Goal: Information Seeking & Learning: Learn about a topic

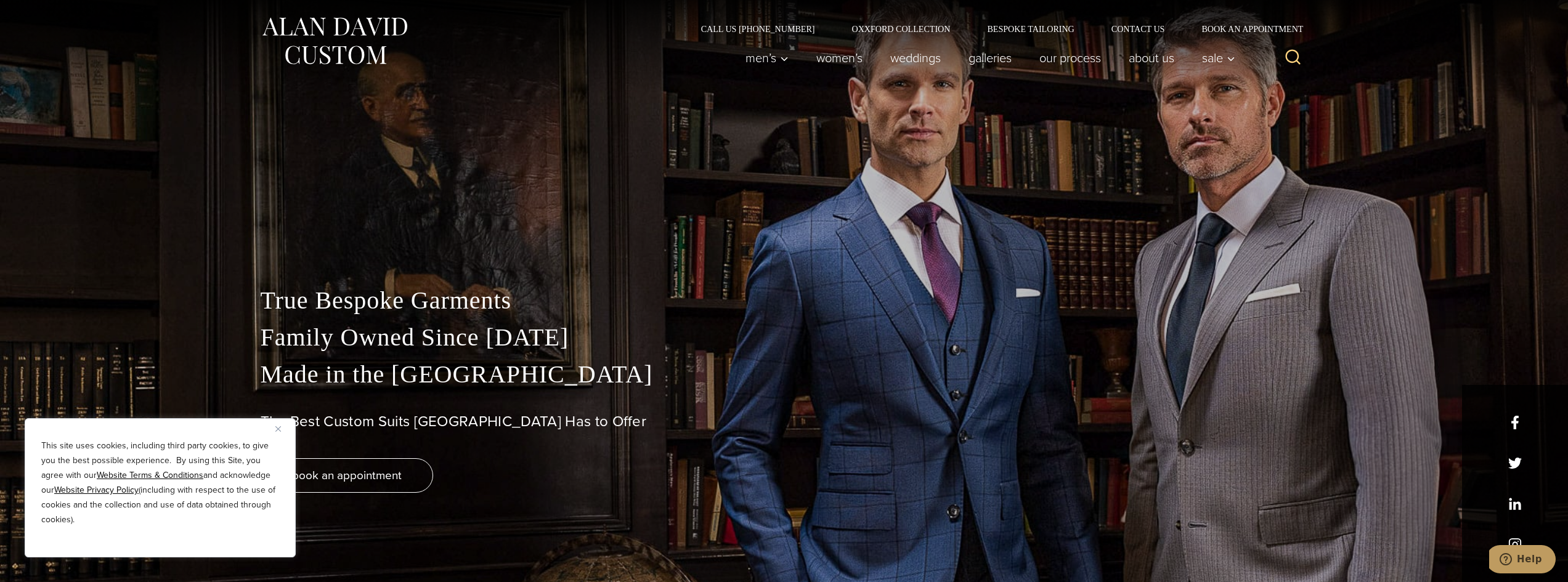
click at [278, 432] on button "Close" at bounding box center [283, 429] width 15 height 15
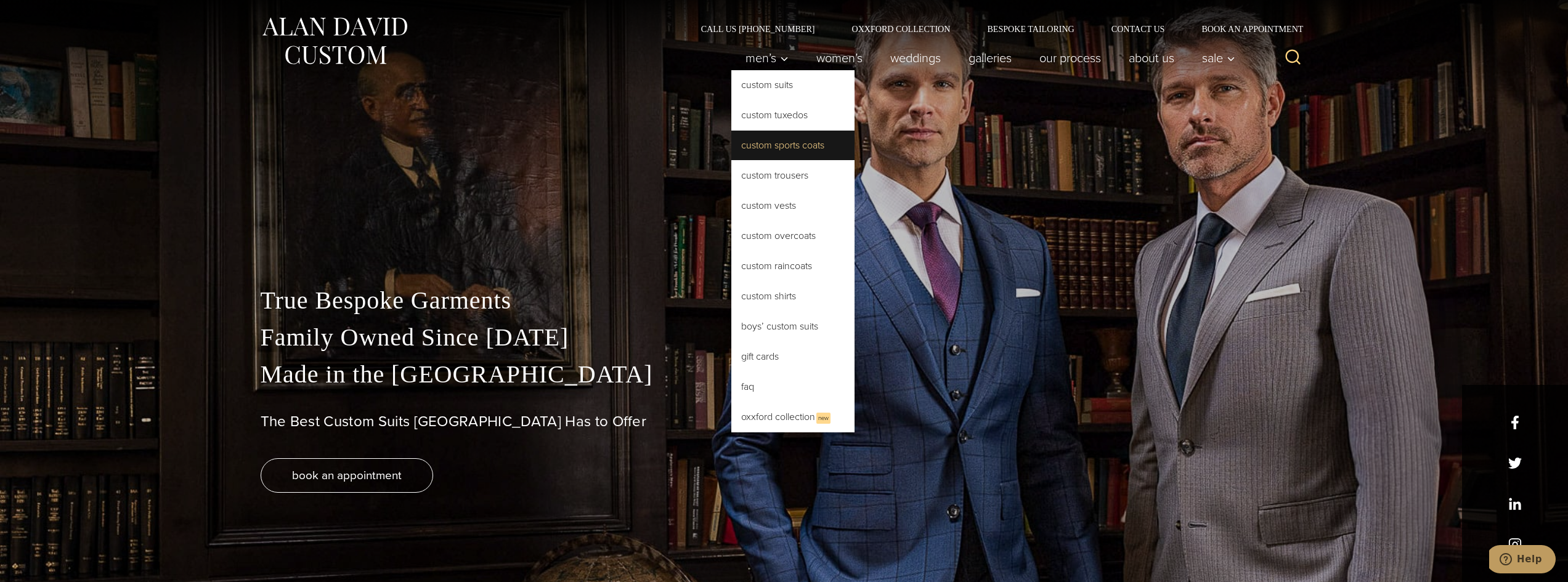
click at [780, 142] on link "Custom Sports Coats" at bounding box center [793, 145] width 123 height 30
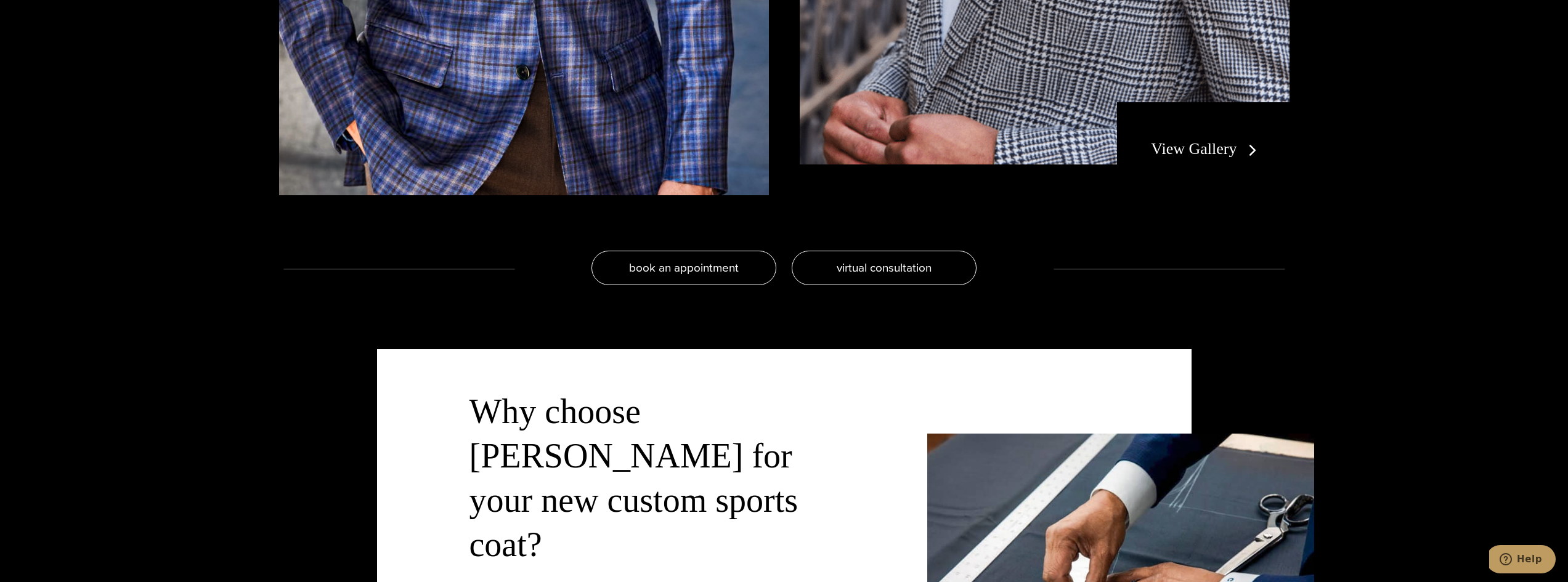
scroll to position [2895, 0]
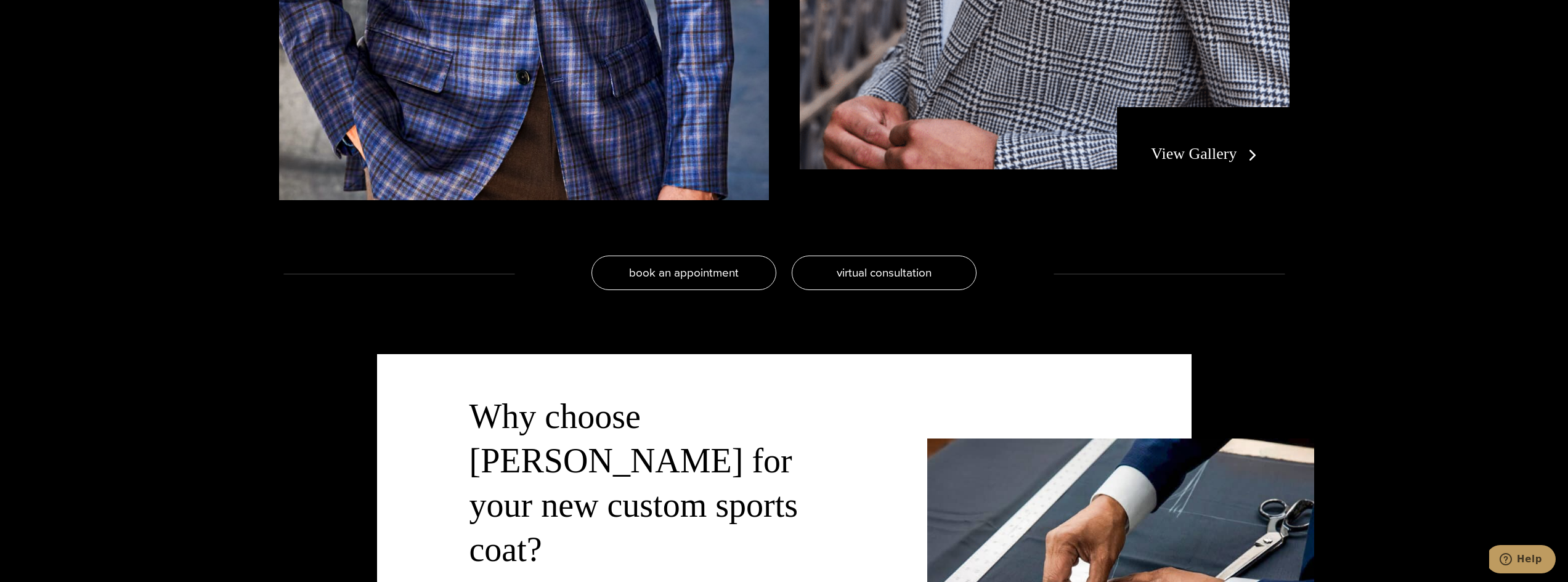
click at [1198, 158] on link "View Gallery" at bounding box center [1206, 154] width 111 height 18
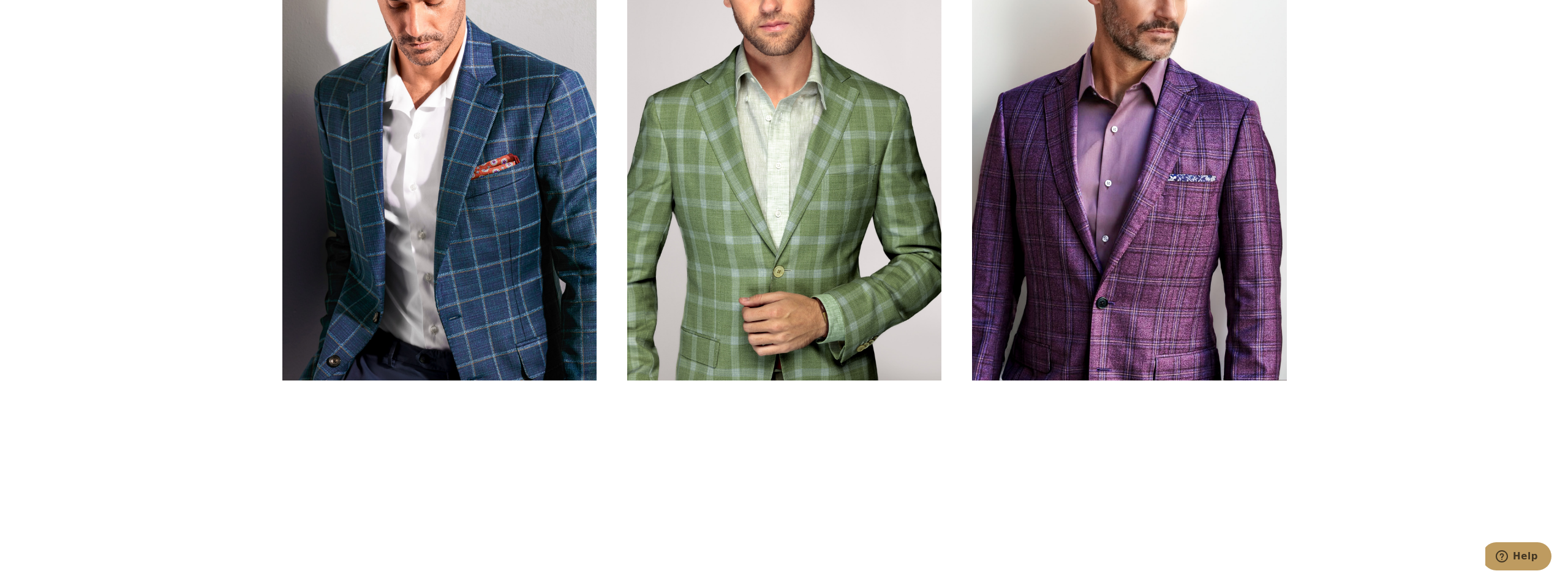
scroll to position [735, 0]
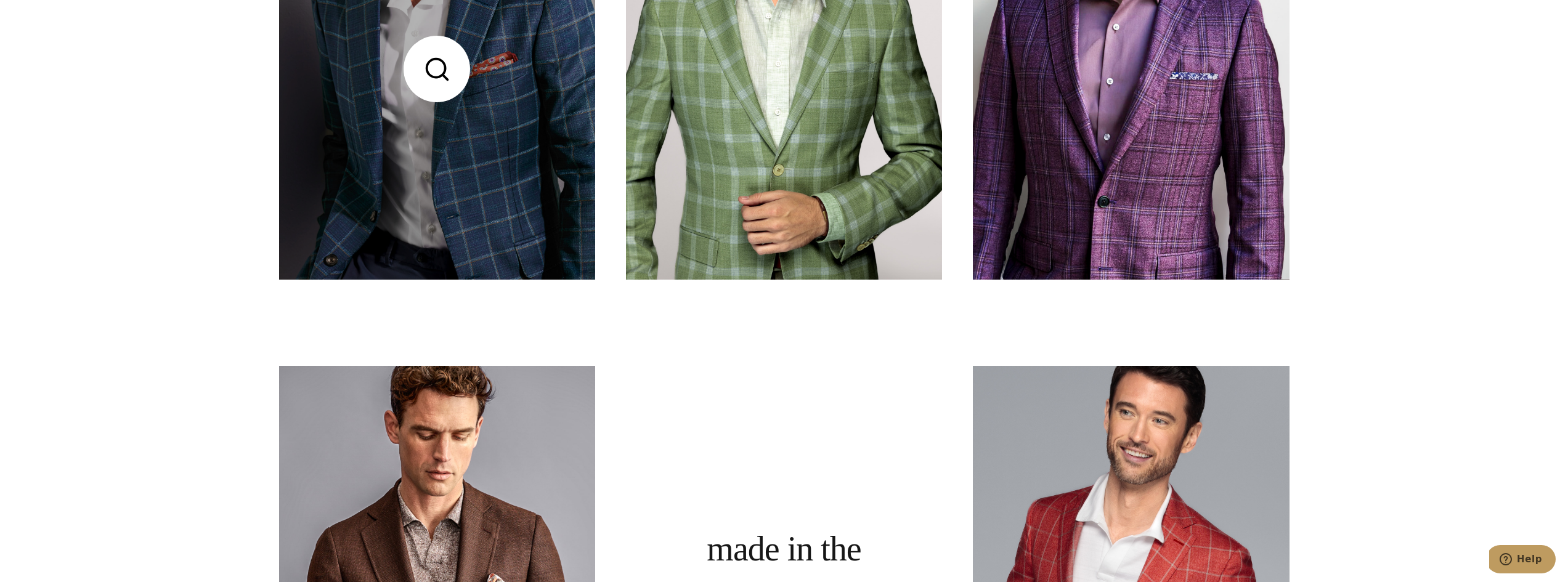
click at [477, 216] on link at bounding box center [436, 68] width 316 height 421
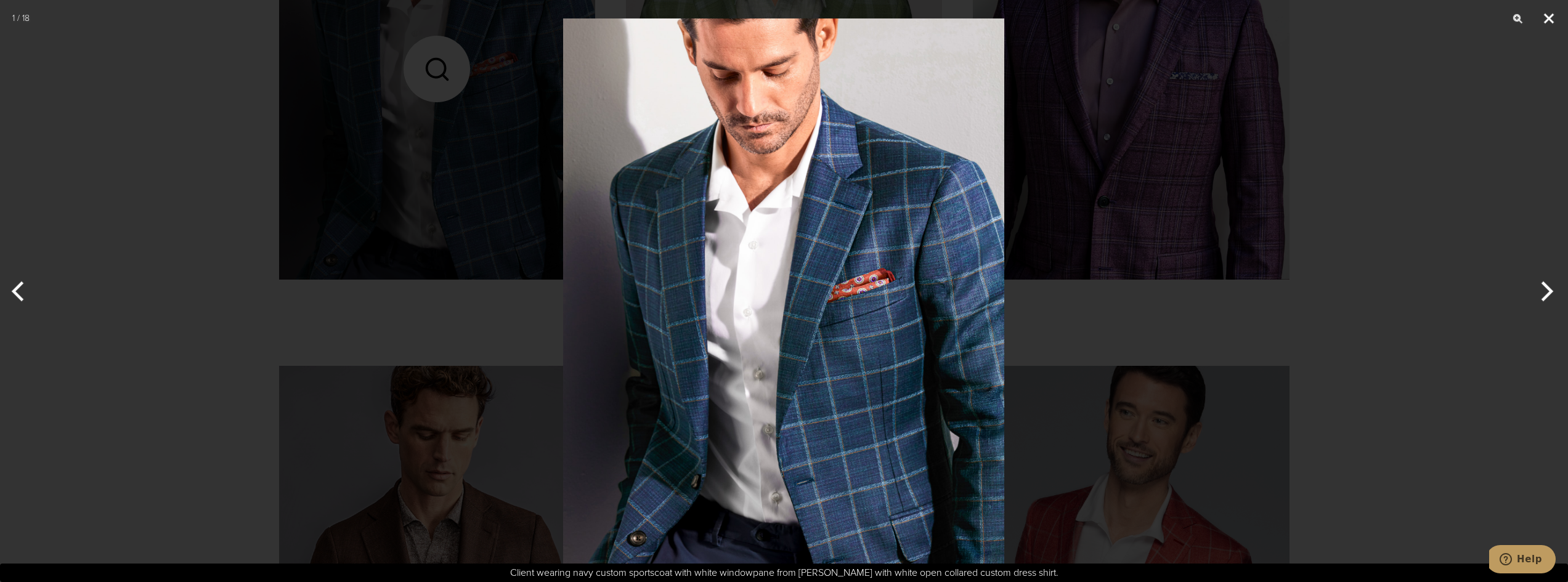
click at [1552, 17] on button "Close" at bounding box center [1549, 18] width 31 height 37
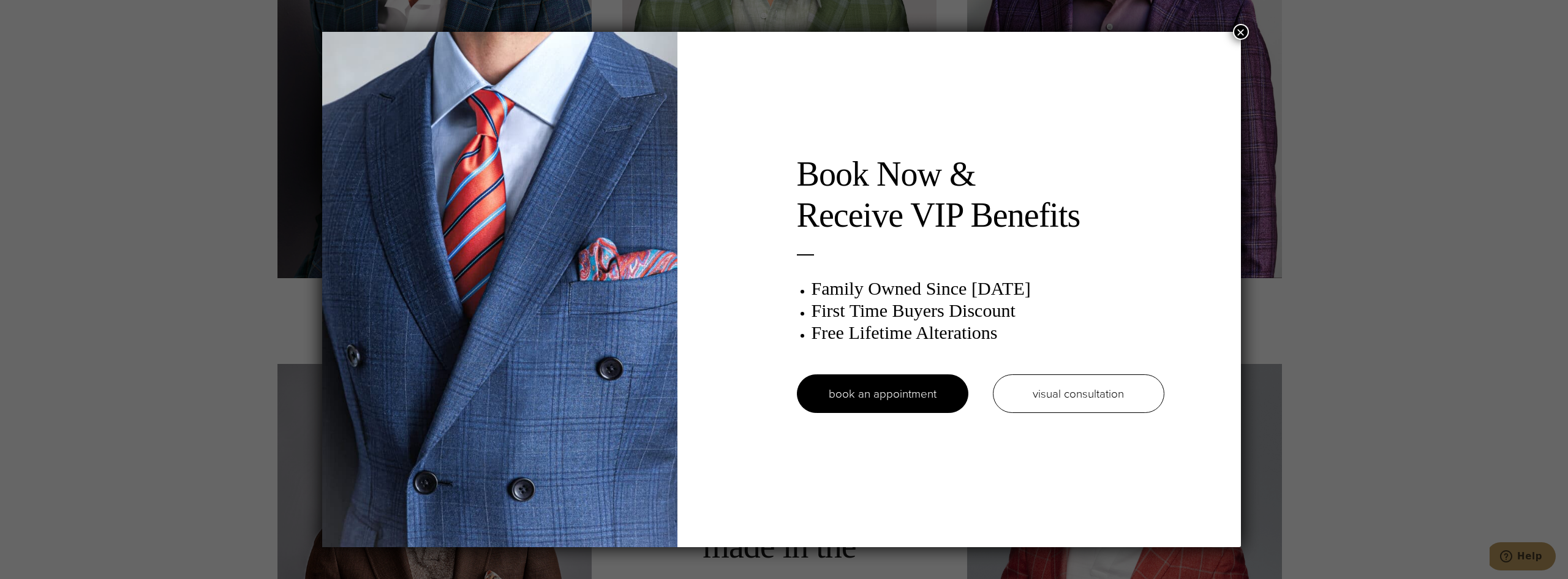
scroll to position [0, 0]
